Goal: Navigation & Orientation: Find specific page/section

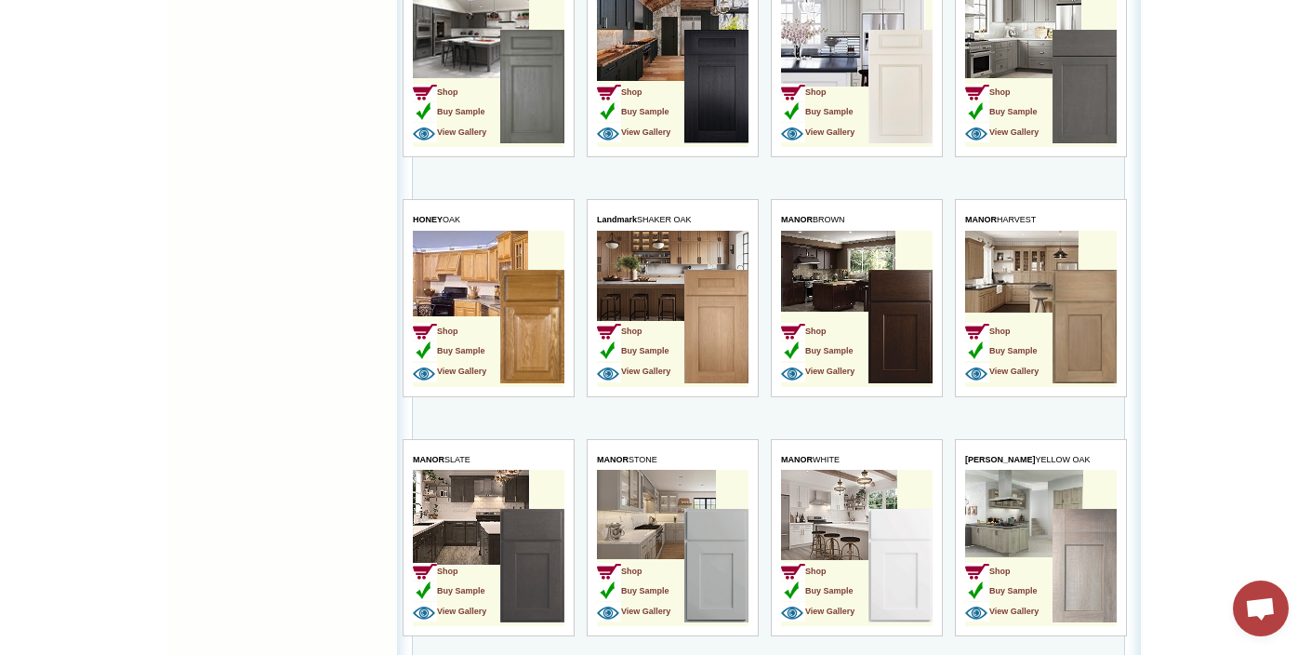
scroll to position [3082, 0]
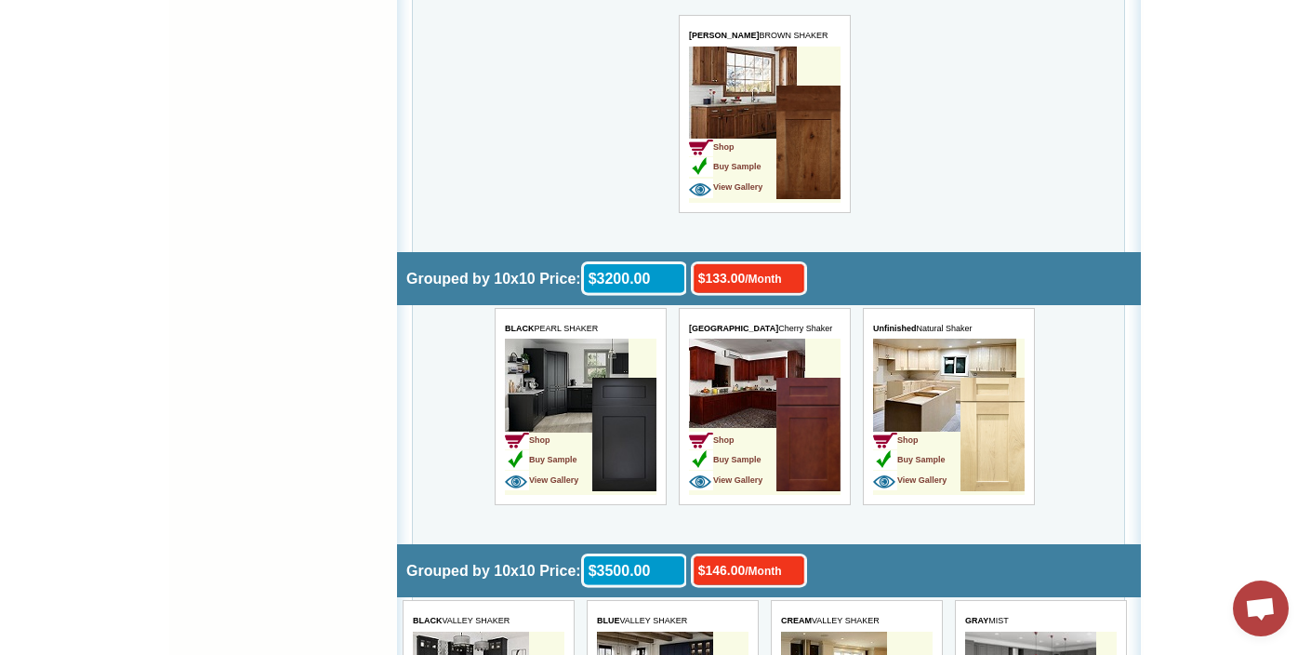
click at [974, 419] on img at bounding box center [992, 434] width 64 height 113
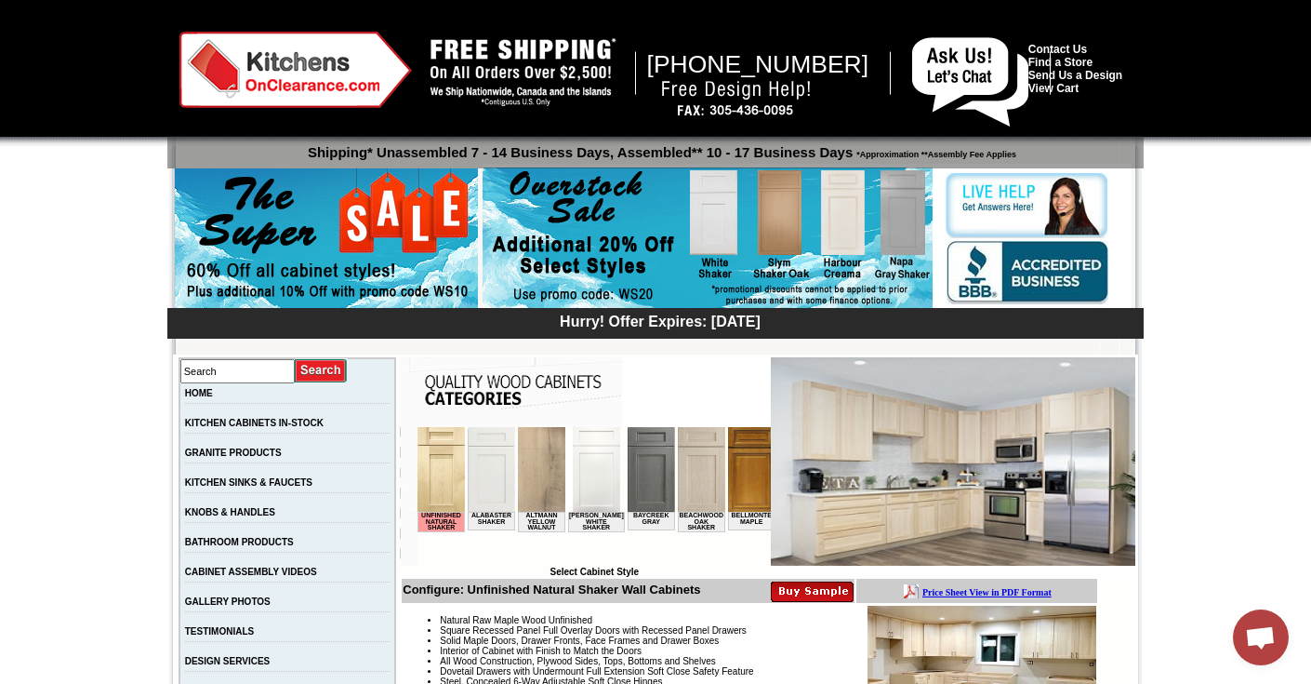
click at [311, 80] on img at bounding box center [295, 70] width 233 height 76
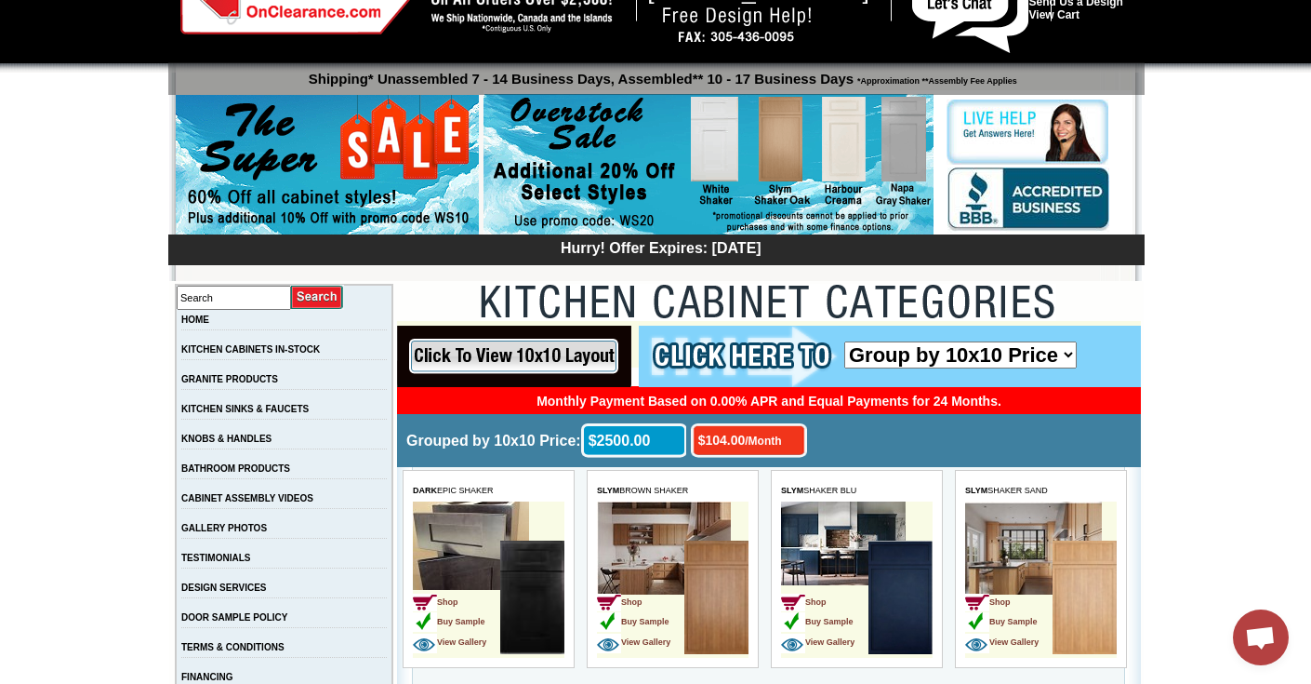
scroll to position [71, 0]
